Goal: Information Seeking & Learning: Learn about a topic

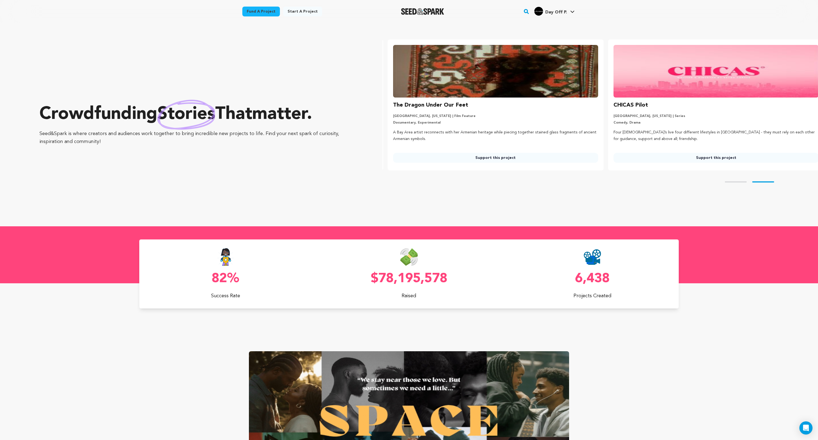
scroll to position [0, 225]
